Goal: Navigation & Orientation: Find specific page/section

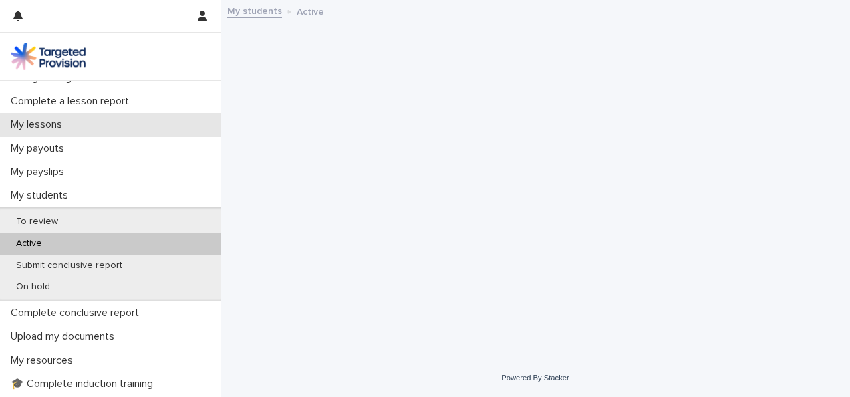
scroll to position [157, 0]
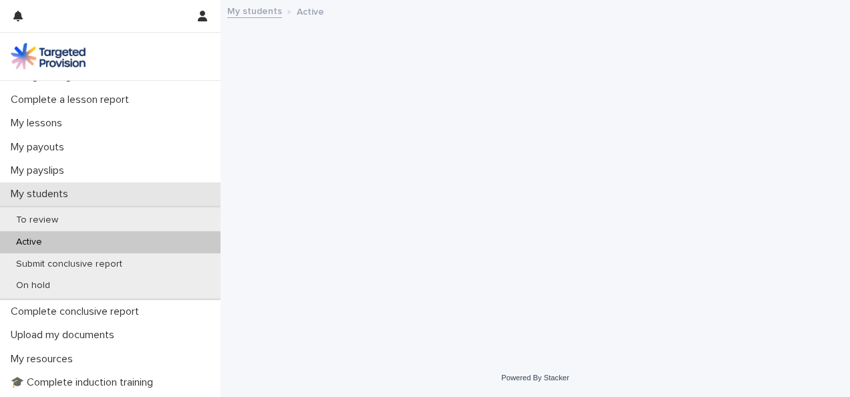
click at [37, 201] on div "My students" at bounding box center [110, 193] width 220 height 23
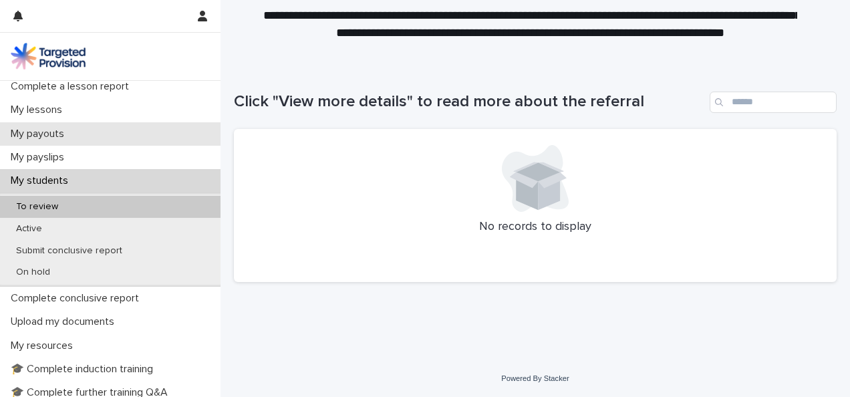
scroll to position [172, 0]
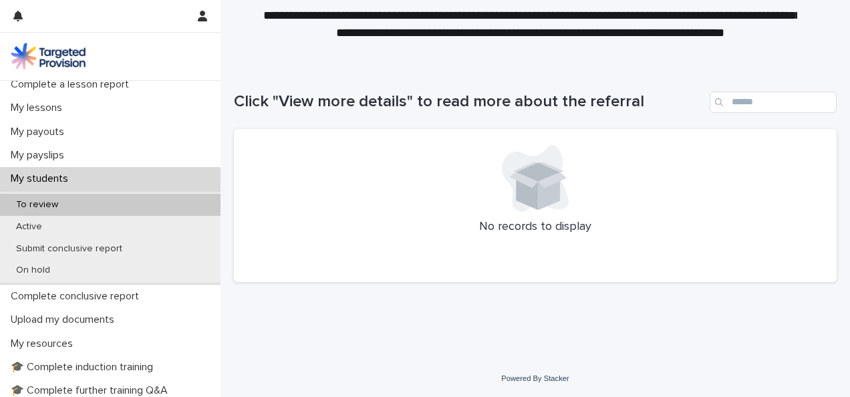
click at [38, 204] on p "To review" at bounding box center [36, 204] width 63 height 11
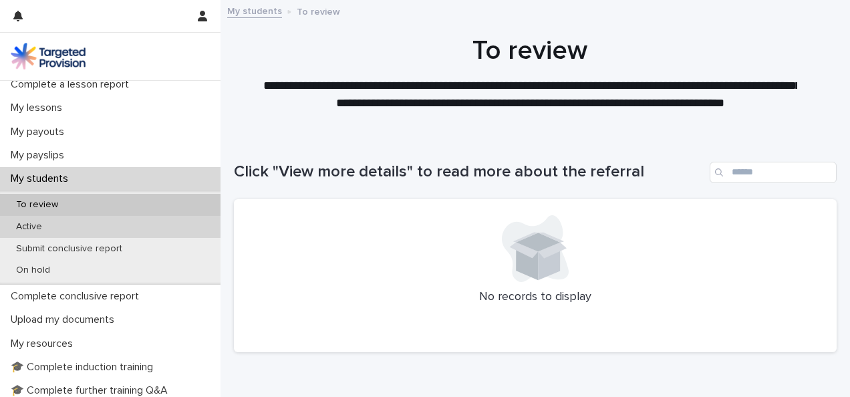
scroll to position [0, 0]
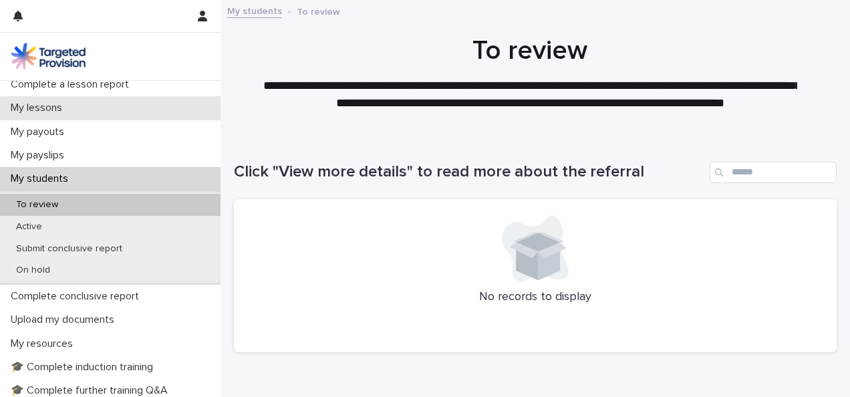
click at [69, 104] on p "My lessons" at bounding box center [38, 108] width 67 height 13
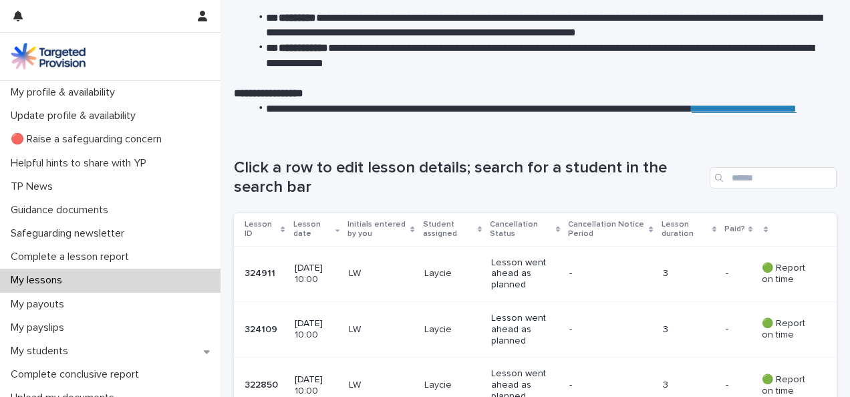
scroll to position [102, 0]
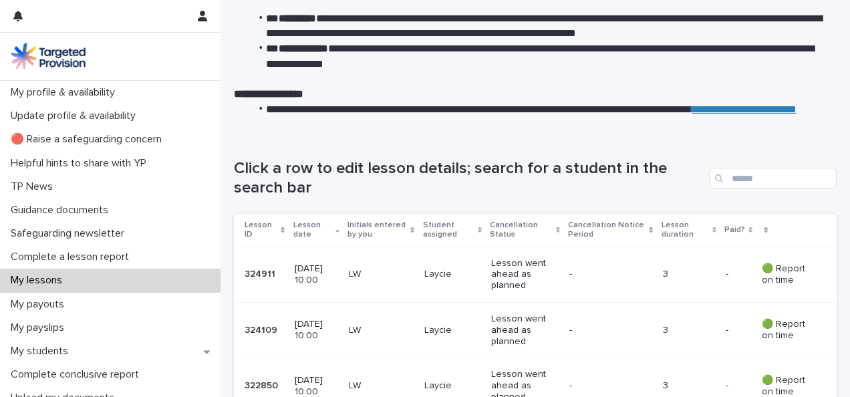
click at [67, 283] on p "My lessons" at bounding box center [38, 280] width 67 height 13
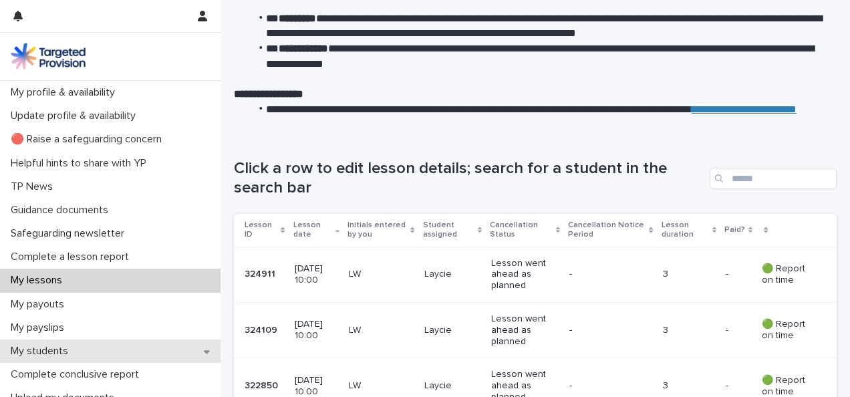
click at [37, 350] on p "My students" at bounding box center [41, 351] width 73 height 13
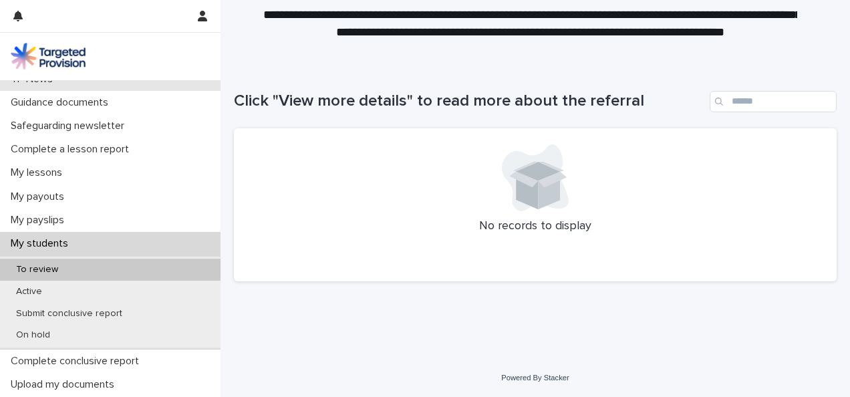
scroll to position [117, 0]
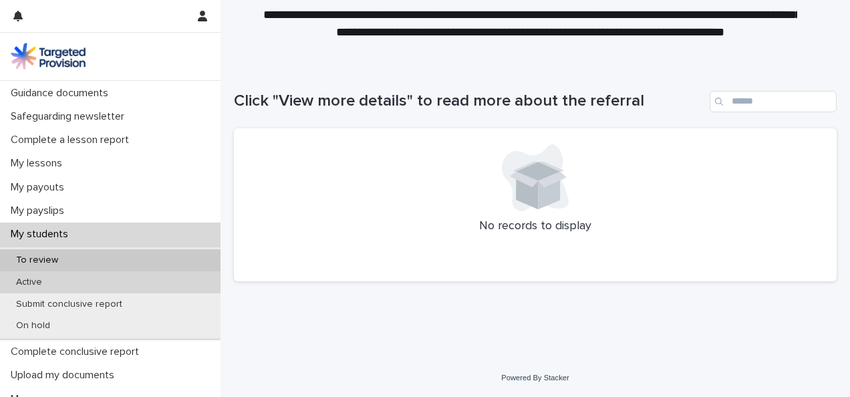
click at [33, 285] on p "Active" at bounding box center [28, 282] width 47 height 11
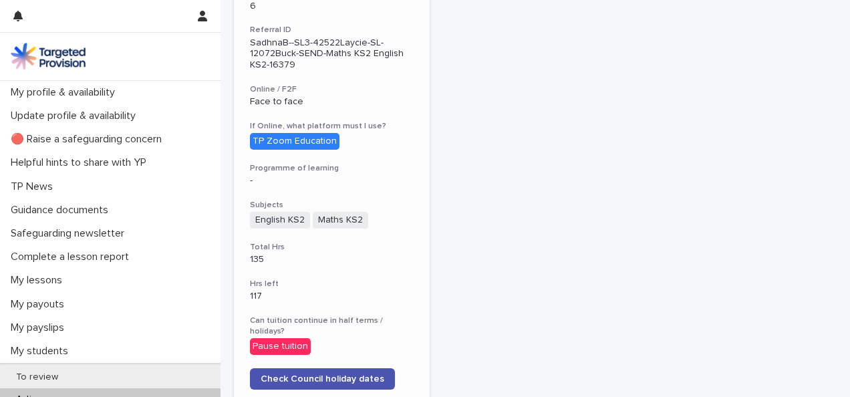
scroll to position [434, 0]
